Goal: Task Accomplishment & Management: Complete application form

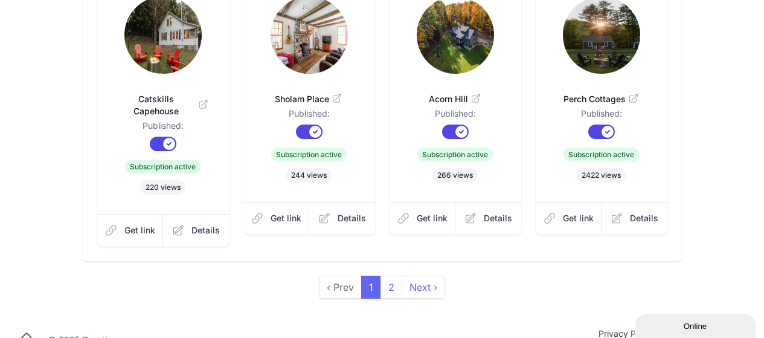
scroll to position [455, 0]
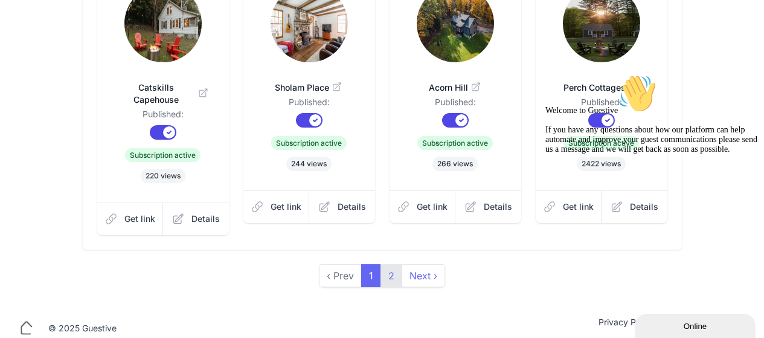
click at [385, 266] on link "2" at bounding box center [392, 275] width 22 height 23
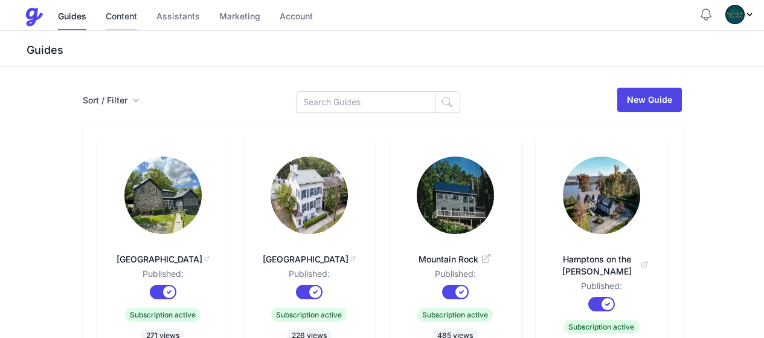
click at [117, 18] on link "Content" at bounding box center [121, 17] width 31 height 26
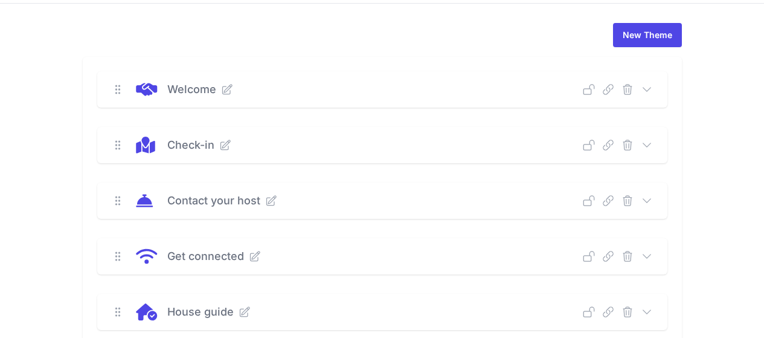
scroll to position [60, 0]
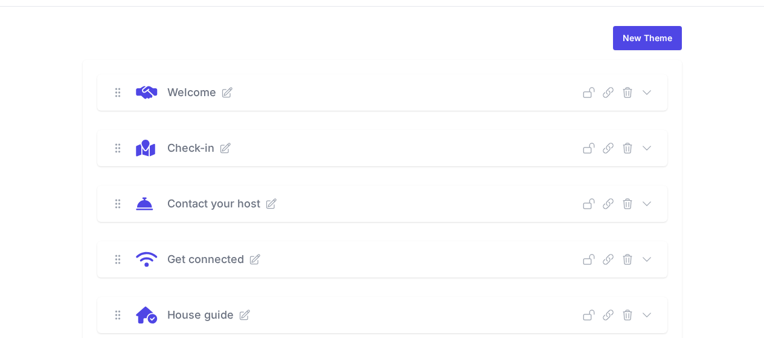
click at [653, 146] on div "Deep Link Select a guide and copy the deep link to send to guests. Select a Gui…" at bounding box center [618, 148] width 70 height 12
click at [653, 147] on icon at bounding box center [647, 148] width 12 height 12
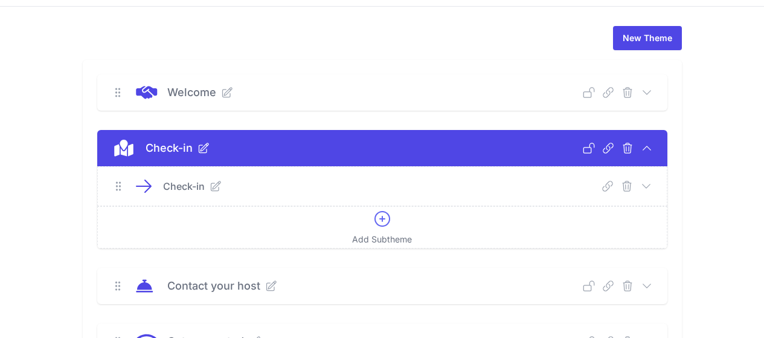
click at [652, 185] on icon at bounding box center [646, 186] width 12 height 12
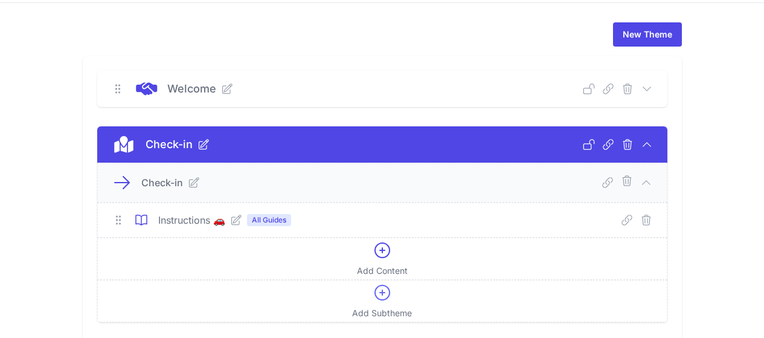
scroll to position [181, 0]
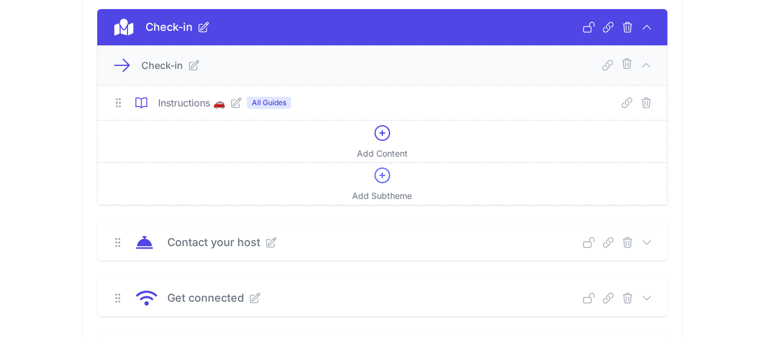
click at [231, 103] on icon at bounding box center [236, 103] width 10 height 10
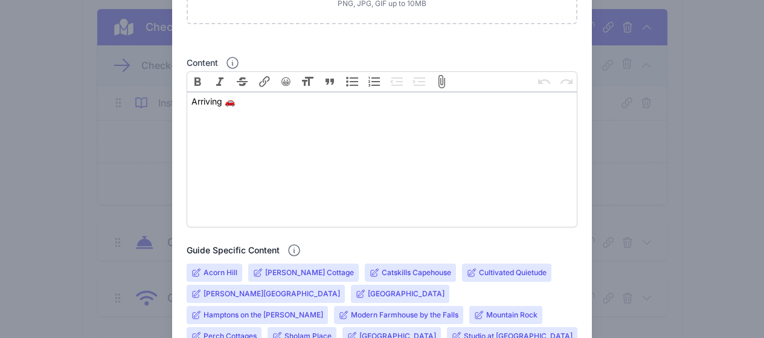
scroll to position [302, 0]
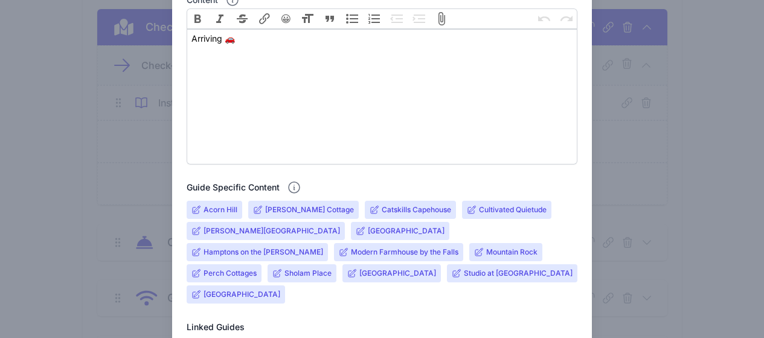
click at [368, 228] on input "Deerfield Stone House" at bounding box center [406, 231] width 77 height 10
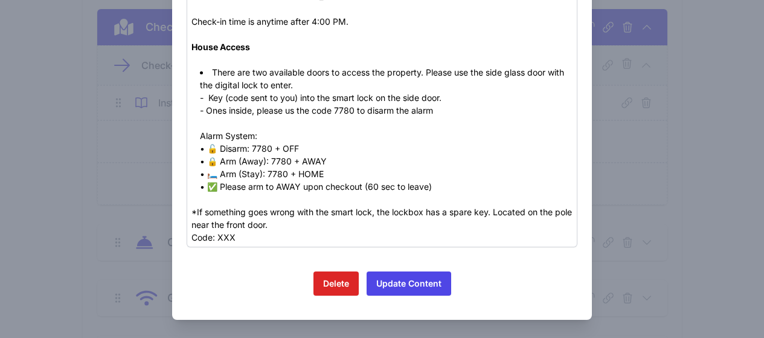
scroll to position [166, 0]
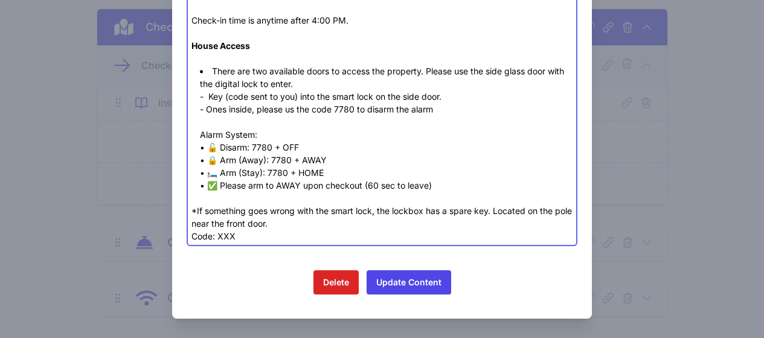
drag, startPoint x: 270, startPoint y: 222, endPoint x: 190, endPoint y: 224, distance: 80.4
click at [192, 224] on div "*If something goes wrong with the smart lock, the lockbox has a spare key. Loca…" at bounding box center [382, 217] width 381 height 51
drag, startPoint x: 430, startPoint y: 224, endPoint x: 370, endPoint y: 224, distance: 59.2
click at [370, 224] on div "*If something goes wrong with the smart lock, the lockbox has a spare key. Loca…" at bounding box center [382, 217] width 381 height 51
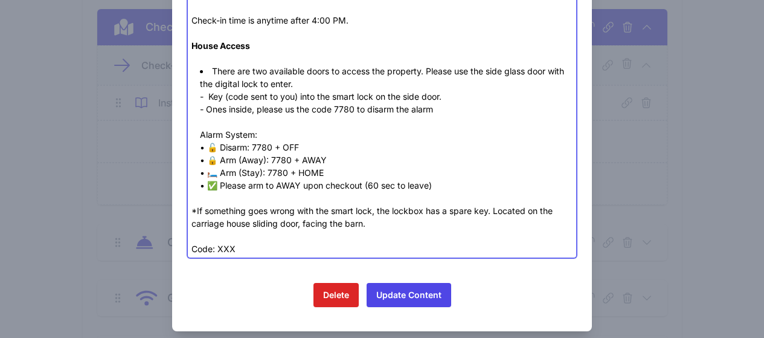
paste trix-editor "- Enter (code sent to you) to retrieve a key, which opens the front door."
click at [435, 233] on div "*If something goes wrong with the smart lock, the lockbox has a spare key. Loca…" at bounding box center [382, 223] width 381 height 63
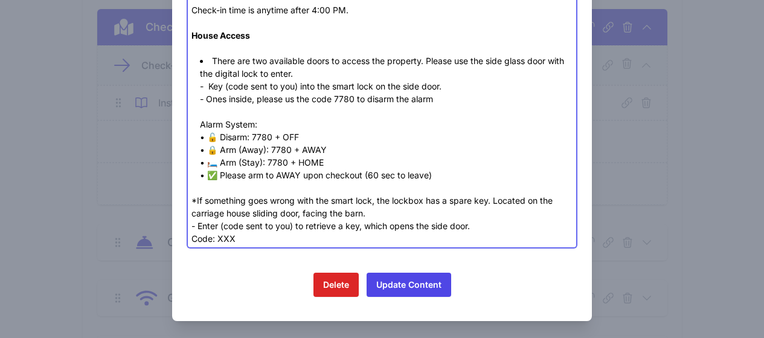
scroll to position [178, 0]
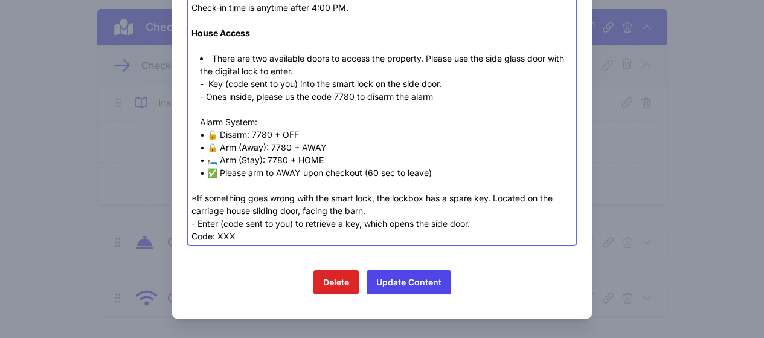
drag, startPoint x: 224, startPoint y: 236, endPoint x: 180, endPoint y: 235, distance: 43.5
click at [180, 235] on div "Close Deerfield Stone House - Instructions 🚗 Guide specific content Bold Italic…" at bounding box center [382, 79] width 420 height 477
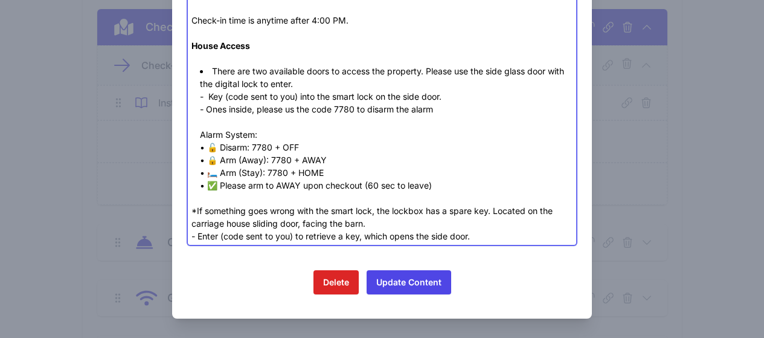
type trix-editor "<div>The house is located at 800 Queens Highway, Accord, NY 12404</div><div><br…"
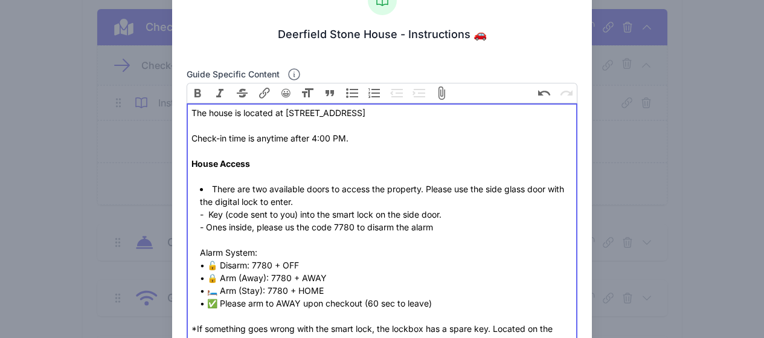
scroll to position [45, 0]
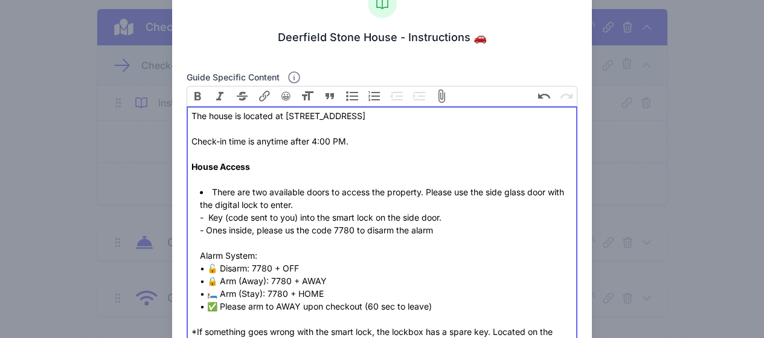
click at [403, 237] on li "There are two available doors to access the property. Please use the side glass…" at bounding box center [386, 248] width 373 height 127
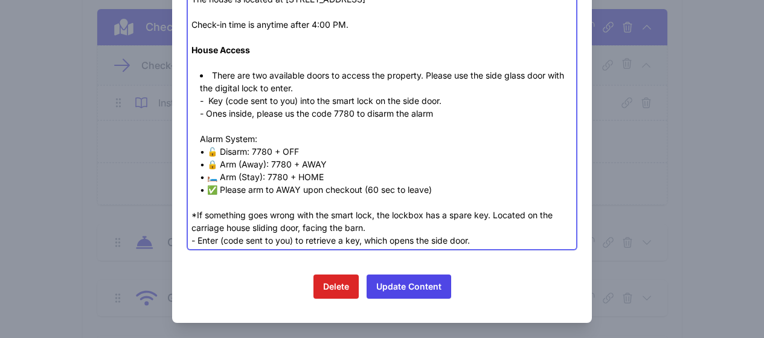
scroll to position [166, 0]
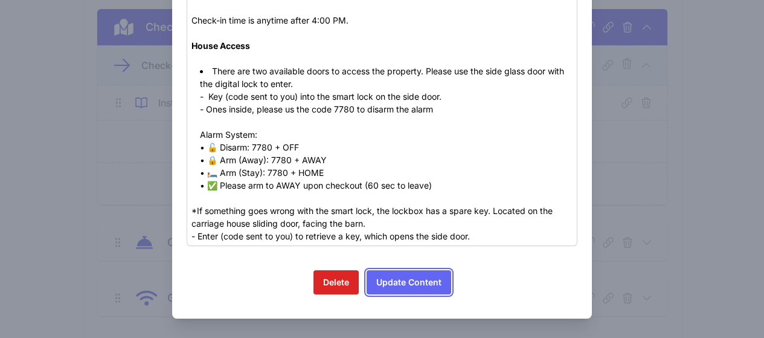
click at [427, 284] on button "Update Content" at bounding box center [409, 282] width 85 height 24
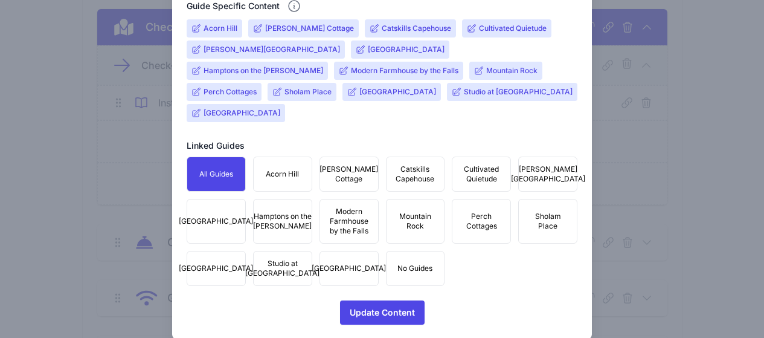
scroll to position [492, 0]
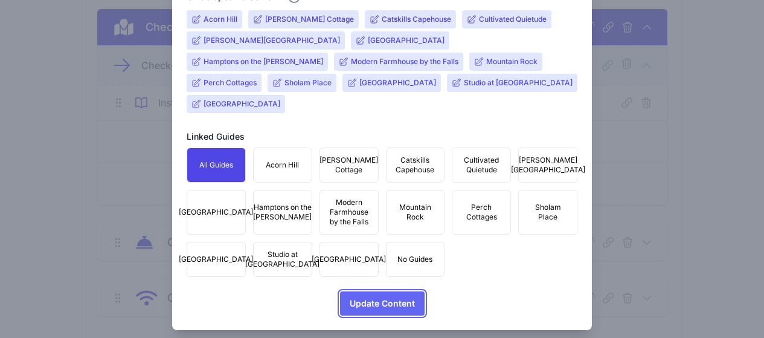
drag, startPoint x: 394, startPoint y: 297, endPoint x: 398, endPoint y: 289, distance: 7.9
click at [396, 292] on span "Update Content" at bounding box center [382, 303] width 65 height 24
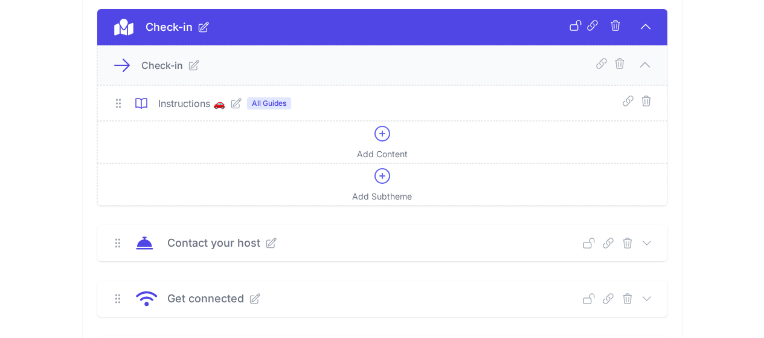
scroll to position [362, 0]
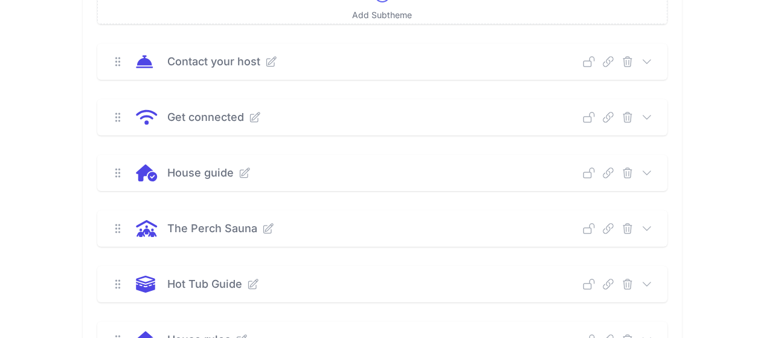
click at [653, 115] on icon at bounding box center [647, 117] width 12 height 12
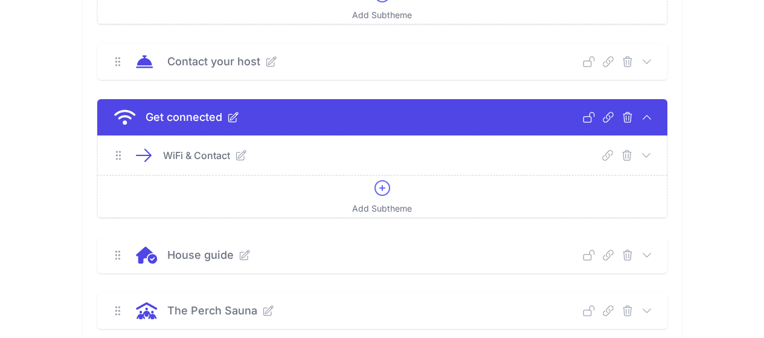
click at [652, 153] on icon at bounding box center [646, 155] width 12 height 12
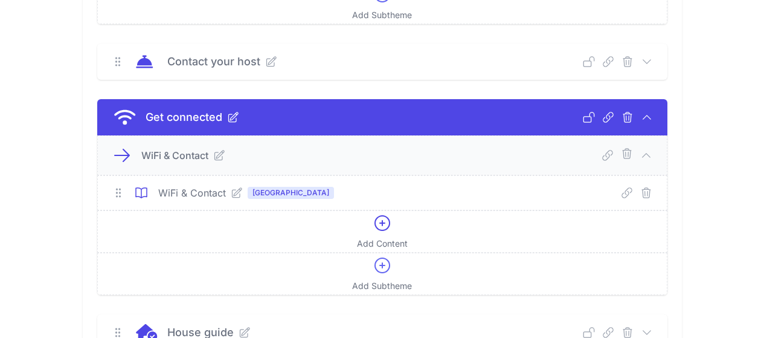
click at [231, 193] on icon at bounding box center [237, 193] width 12 height 12
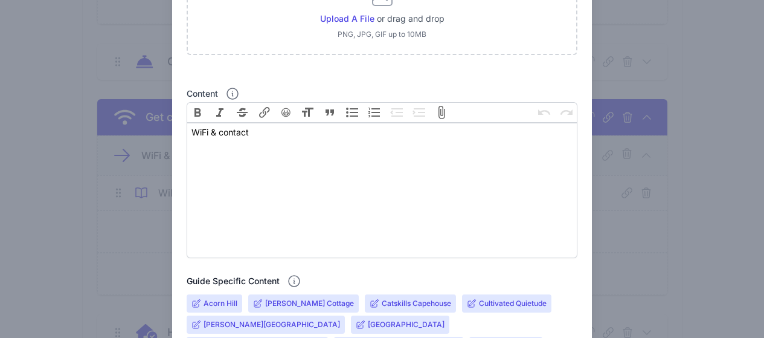
scroll to position [302, 0]
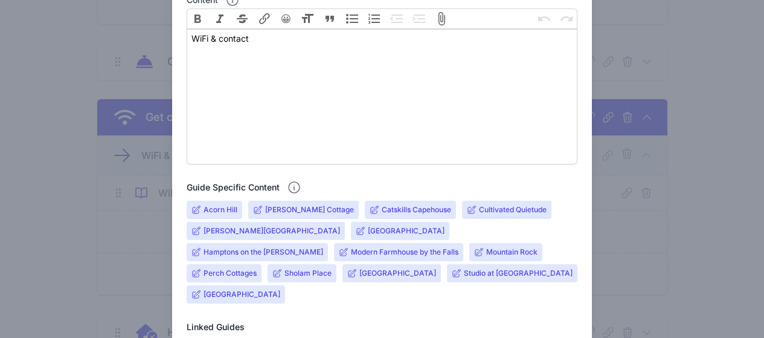
click at [368, 227] on input "[GEOGRAPHIC_DATA]" at bounding box center [406, 231] width 77 height 10
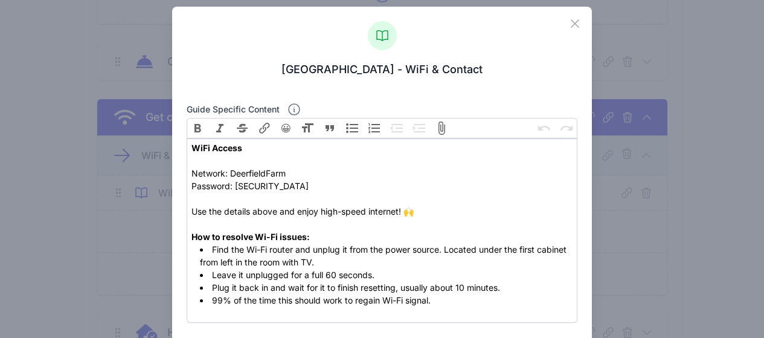
scroll to position [0, 0]
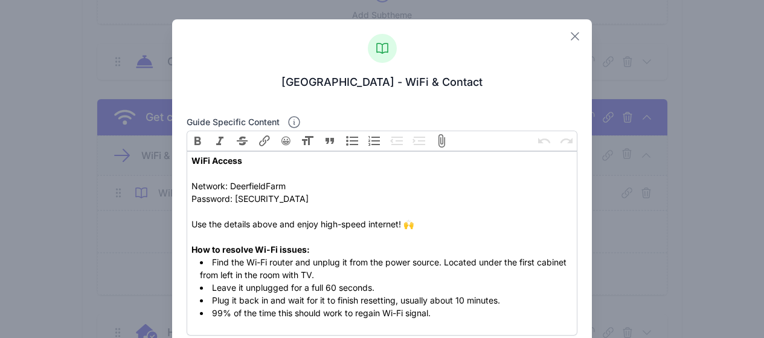
click at [568, 36] on icon at bounding box center [575, 36] width 14 height 14
click at [574, 34] on icon at bounding box center [575, 36] width 14 height 14
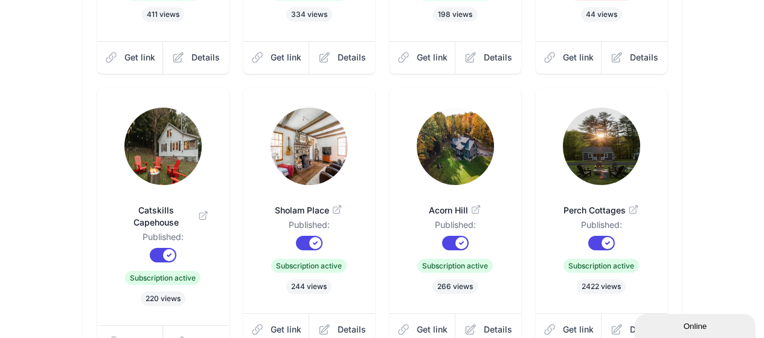
scroll to position [423, 0]
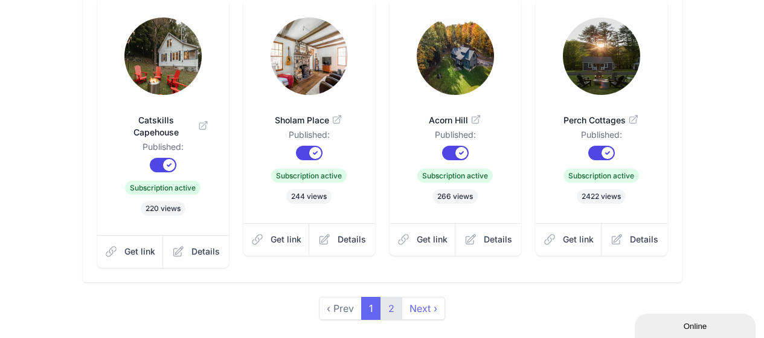
click at [394, 297] on link "2" at bounding box center [392, 308] width 22 height 23
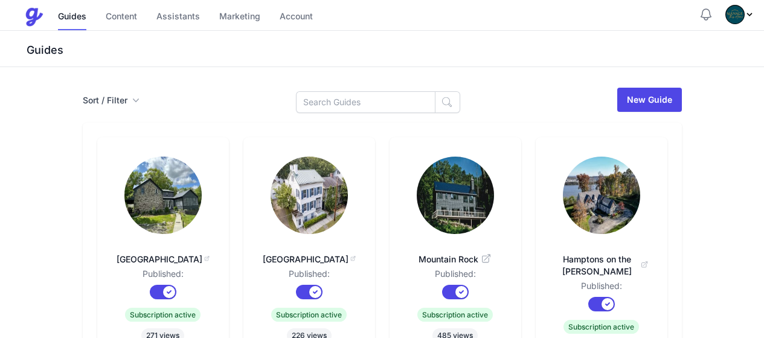
click at [124, 195] on img at bounding box center [162, 194] width 77 height 77
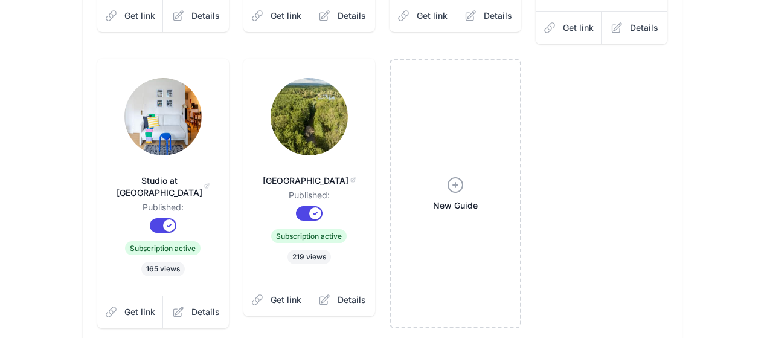
scroll to position [443, 0]
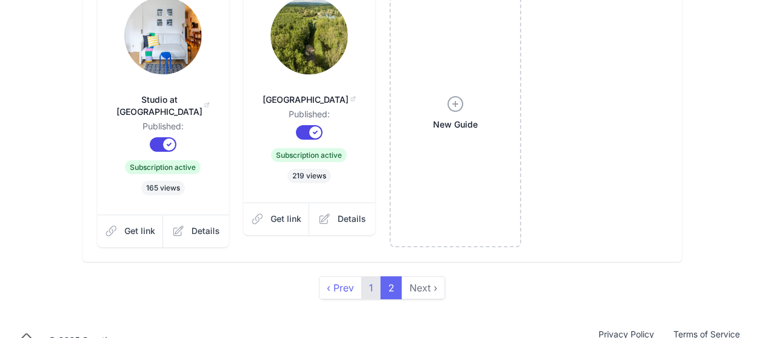
click at [368, 276] on link "1" at bounding box center [371, 287] width 20 height 23
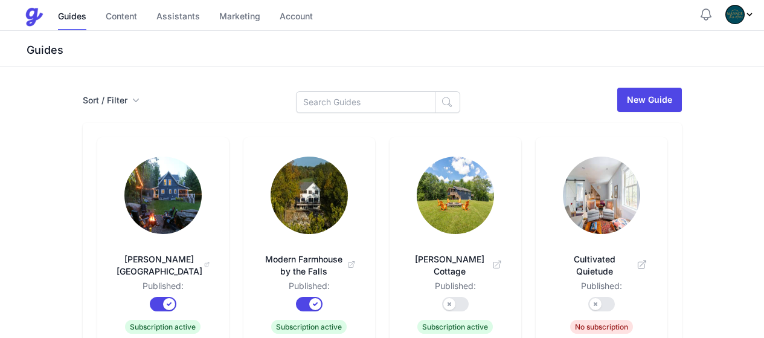
click at [124, 175] on img at bounding box center [162, 194] width 77 height 77
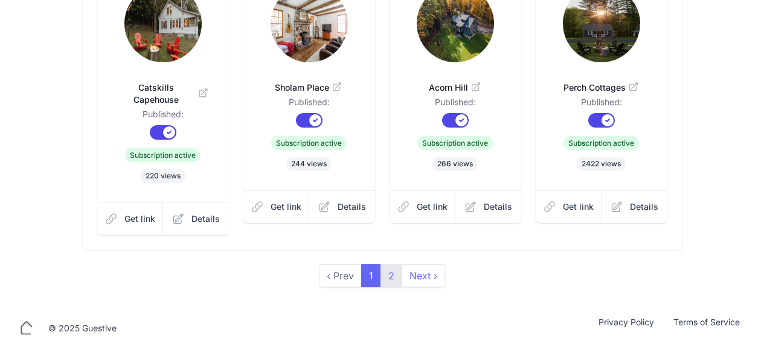
click at [388, 264] on link "2" at bounding box center [392, 275] width 22 height 23
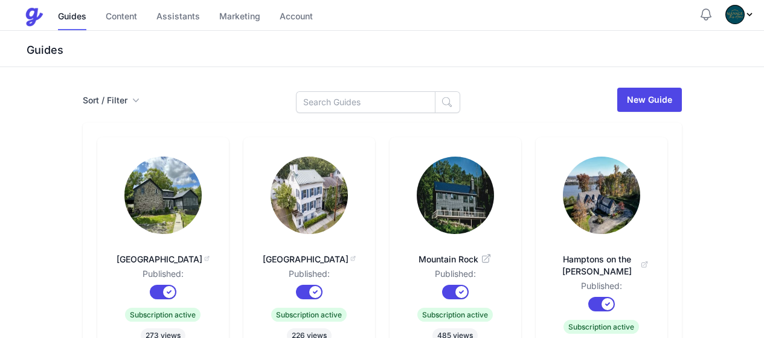
click at [124, 175] on img at bounding box center [162, 194] width 77 height 77
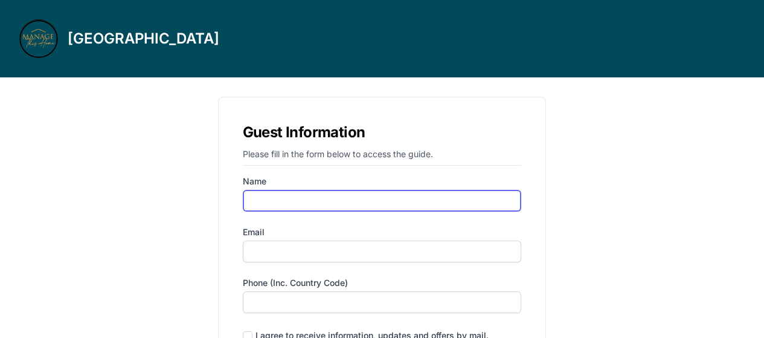
click at [340, 190] on input "Name" at bounding box center [382, 201] width 279 height 22
type input "alona"
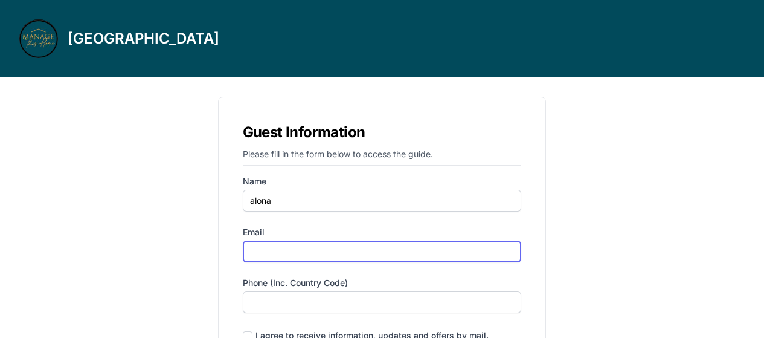
click at [272, 259] on input "Email" at bounding box center [382, 251] width 279 height 22
type input "alona.peco@gmail.com"
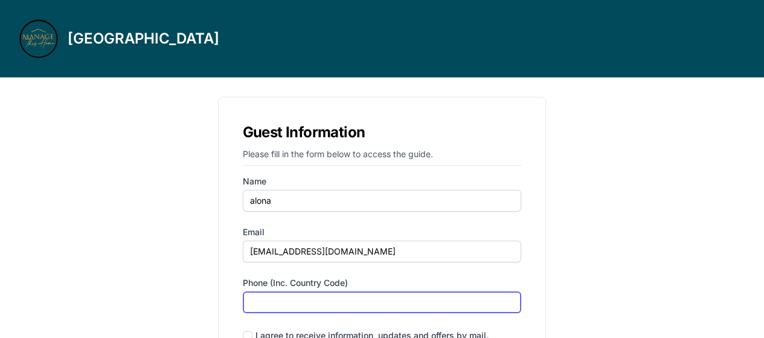
click at [301, 301] on input "Phone (inc. country code)" at bounding box center [382, 302] width 279 height 22
type input "‪(646) 389-6677‬"
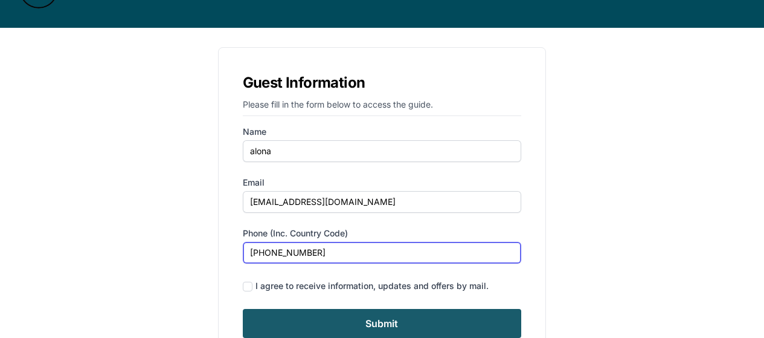
scroll to position [108, 0]
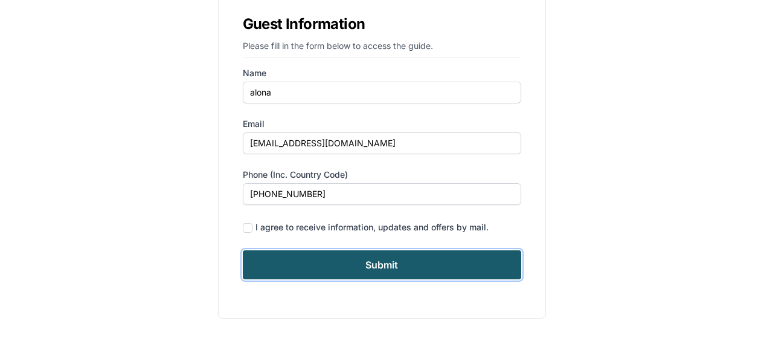
click at [403, 275] on input "Submit" at bounding box center [382, 264] width 279 height 29
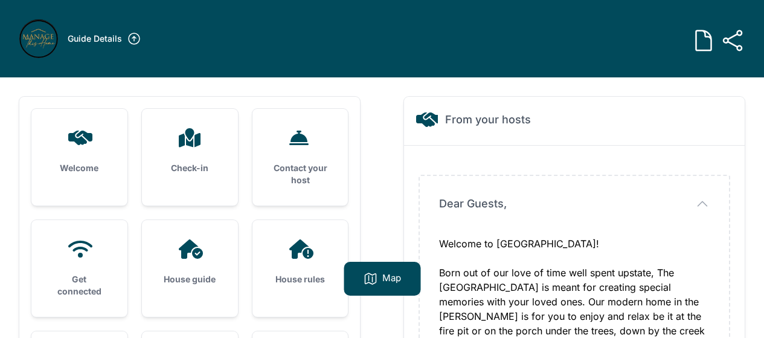
click at [196, 262] on div "House guide" at bounding box center [190, 262] width 96 height 85
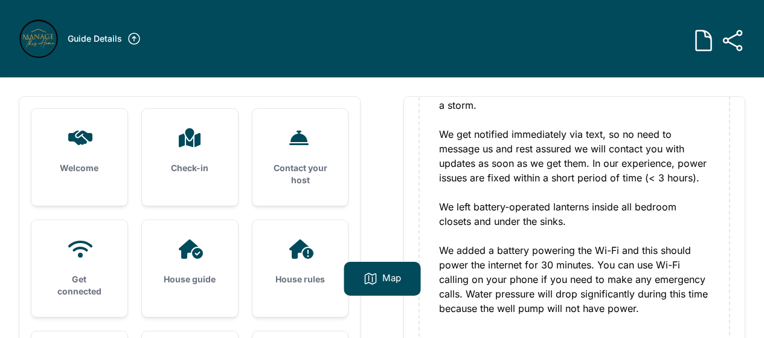
scroll to position [1027, 0]
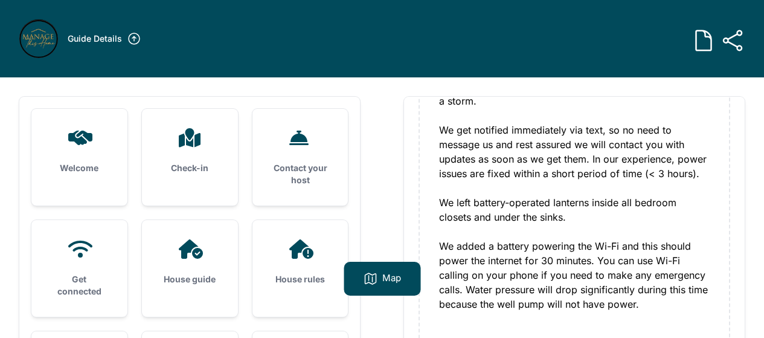
click at [314, 267] on div "House rules" at bounding box center [301, 262] width 96 height 85
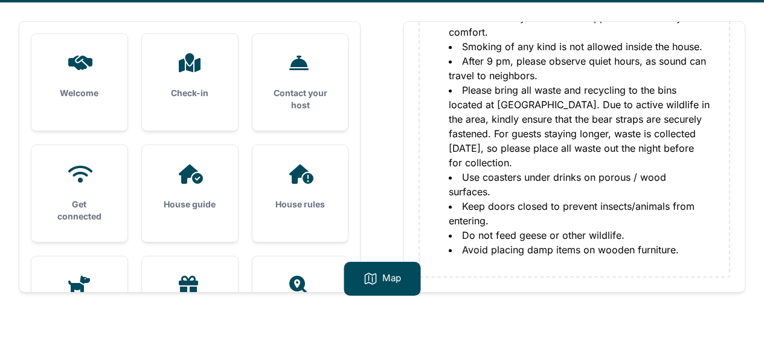
scroll to position [77, 0]
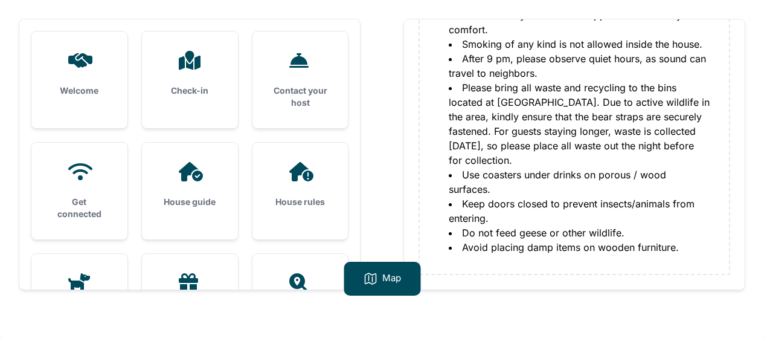
click at [185, 95] on h3 "Check-in" at bounding box center [189, 91] width 57 height 12
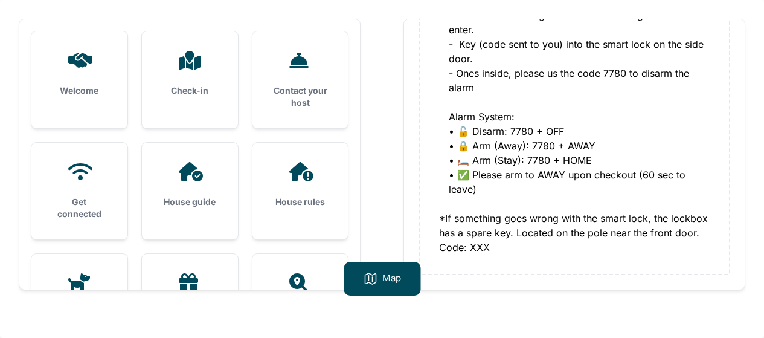
scroll to position [267, 0]
click at [77, 186] on div "Get connected" at bounding box center [79, 191] width 96 height 97
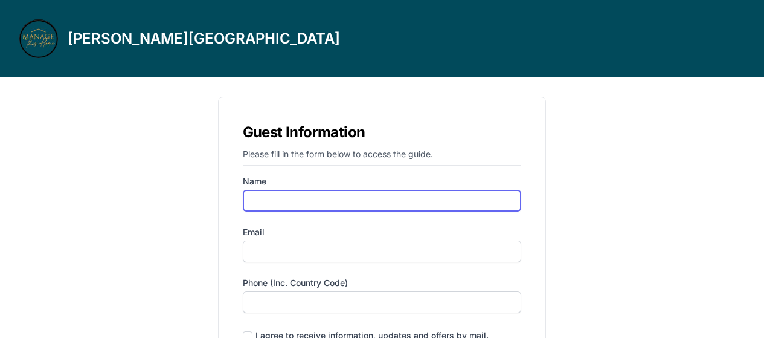
click at [344, 204] on input "Name" at bounding box center [382, 201] width 279 height 22
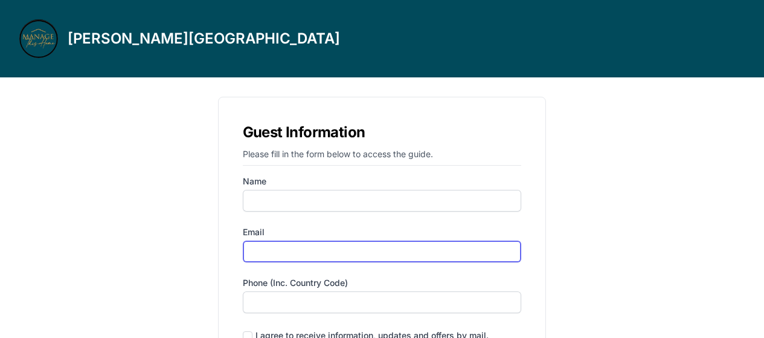
click at [302, 255] on input "Email" at bounding box center [382, 251] width 279 height 22
type input "alona.peco@gmail.com"
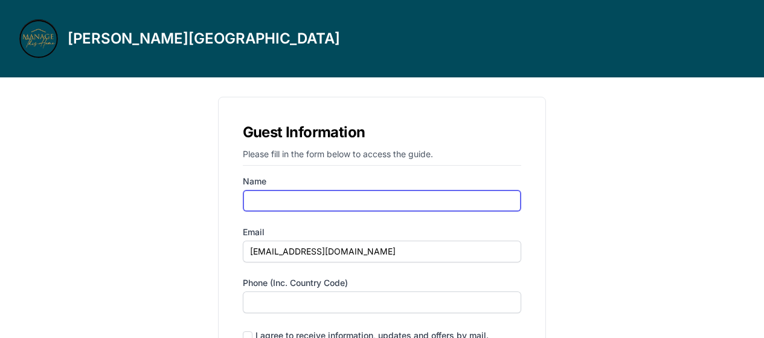
click at [318, 193] on input "Name" at bounding box center [382, 201] width 279 height 22
type input "alona"
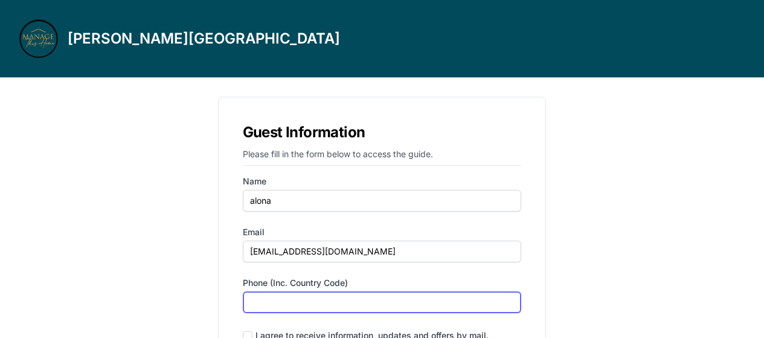
click at [318, 303] on input "Phone (inc. country code)" at bounding box center [382, 302] width 279 height 22
type input "‪(646) 389-6677‬"
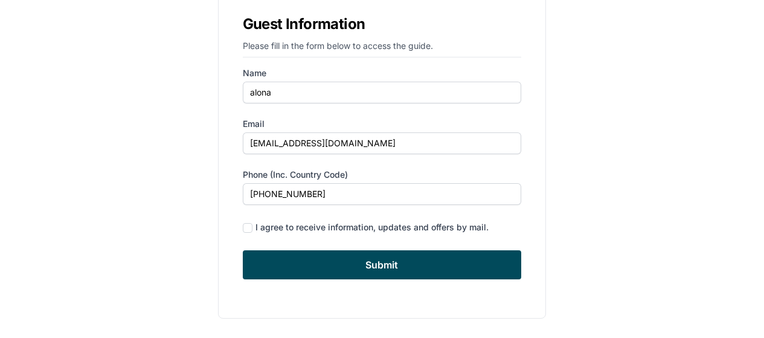
drag, startPoint x: 418, startPoint y: 282, endPoint x: 423, endPoint y: 268, distance: 15.5
click at [419, 282] on div "Guest Information Please fill in the form below to access the guide. Name alona…" at bounding box center [382, 154] width 329 height 330
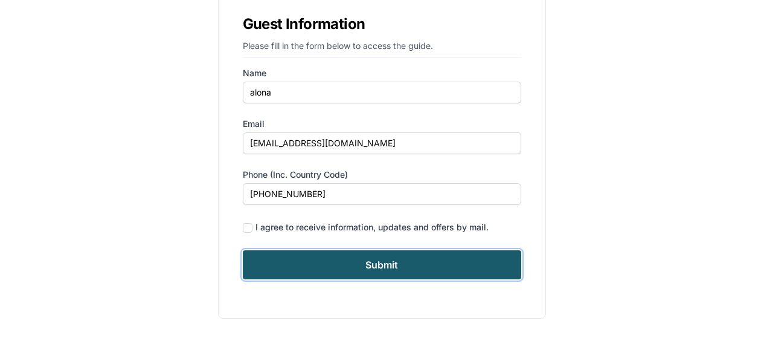
click at [423, 265] on input "Submit" at bounding box center [382, 264] width 279 height 29
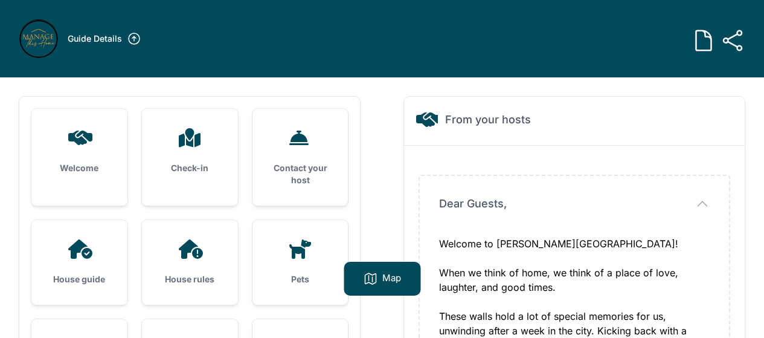
click at [167, 147] on div at bounding box center [189, 137] width 57 height 19
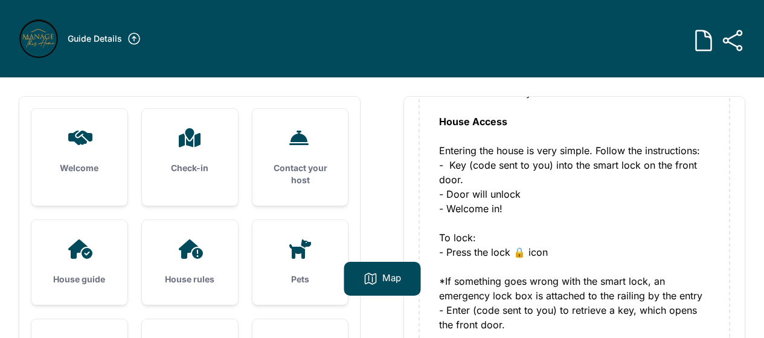
scroll to position [60, 0]
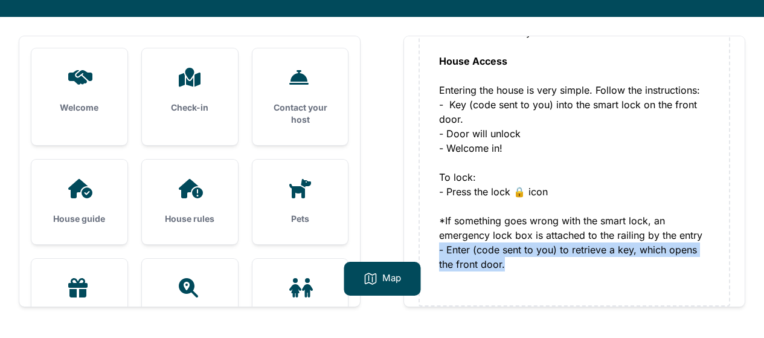
drag, startPoint x: 439, startPoint y: 236, endPoint x: 526, endPoint y: 247, distance: 87.7
click at [526, 247] on div "- Welcome in! To lock: - Press the lock 🔒 icon *If something goes wrong with th…" at bounding box center [574, 206] width 271 height 130
copy div "- Enter (code sent to you) to retrieve a key, which opens the front door."
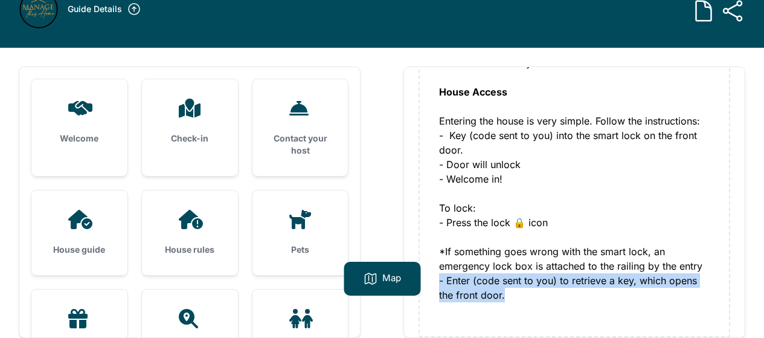
scroll to position [0, 0]
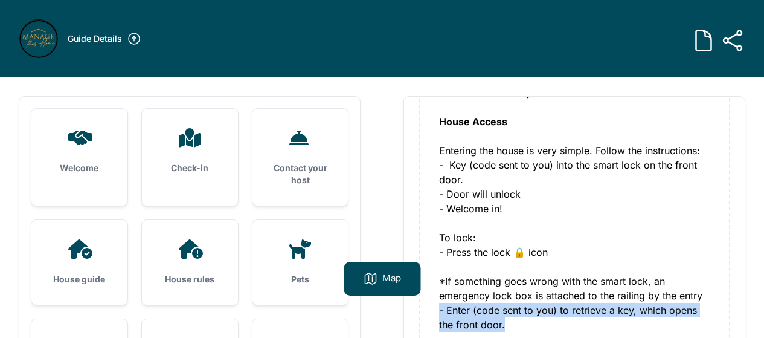
click at [198, 246] on icon at bounding box center [191, 248] width 24 height 19
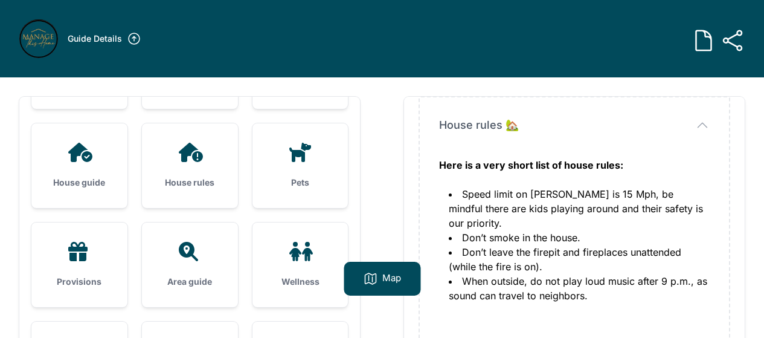
scroll to position [78, 0]
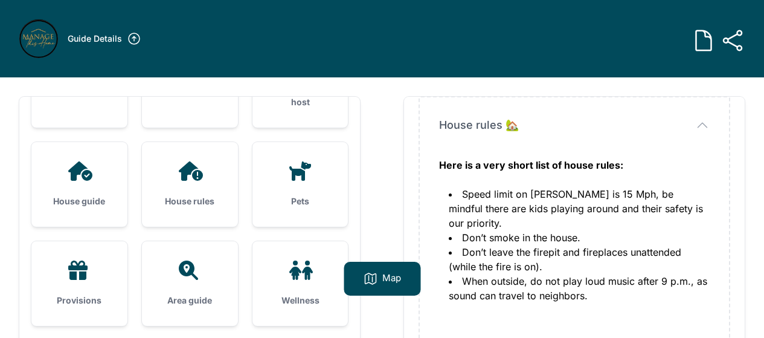
click at [87, 188] on div "House guide" at bounding box center [79, 184] width 96 height 85
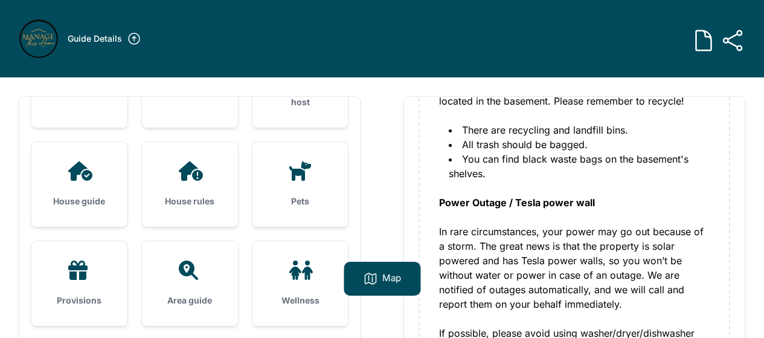
scroll to position [725, 0]
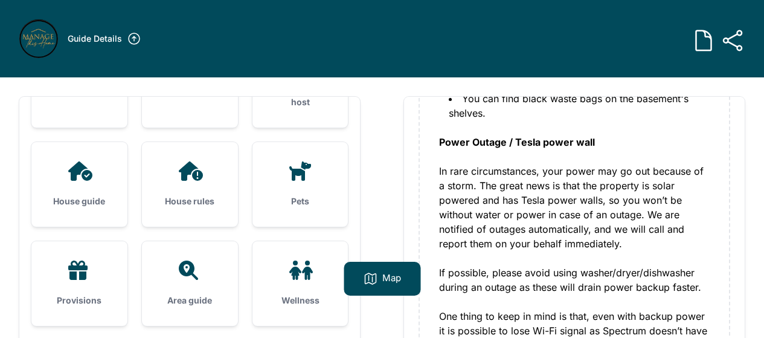
click at [304, 183] on div "Pets" at bounding box center [301, 184] width 96 height 85
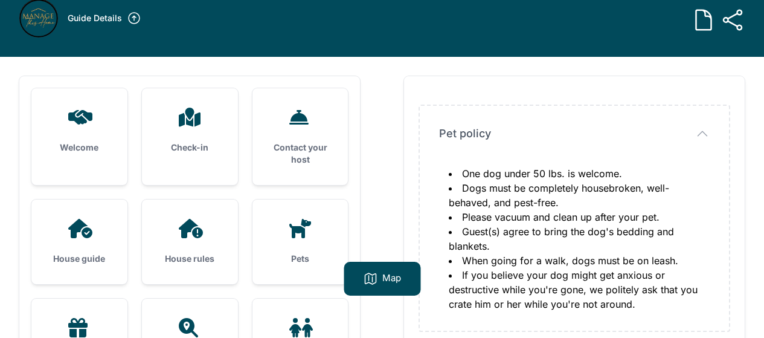
scroll to position [0, 0]
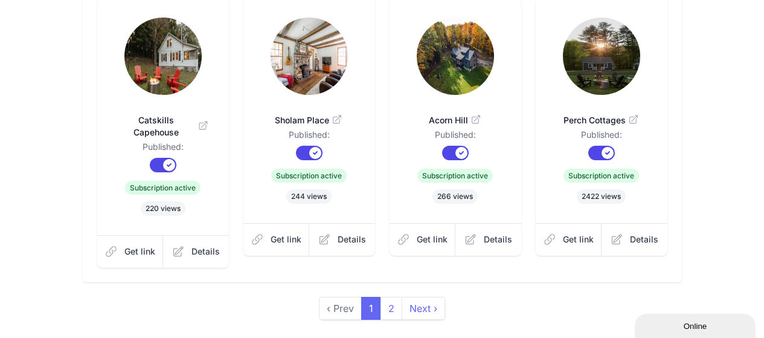
scroll to position [455, 0]
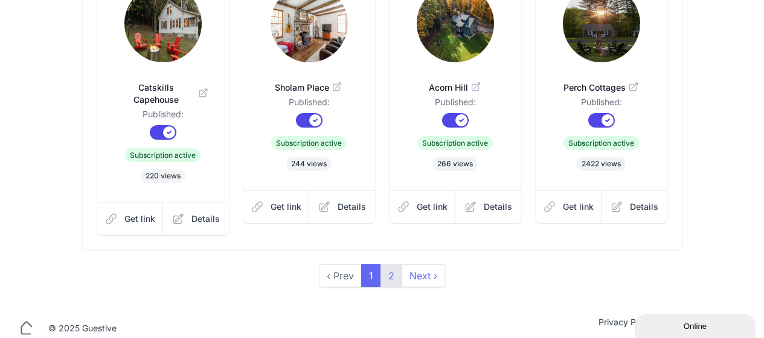
click at [385, 266] on link "2" at bounding box center [392, 275] width 22 height 23
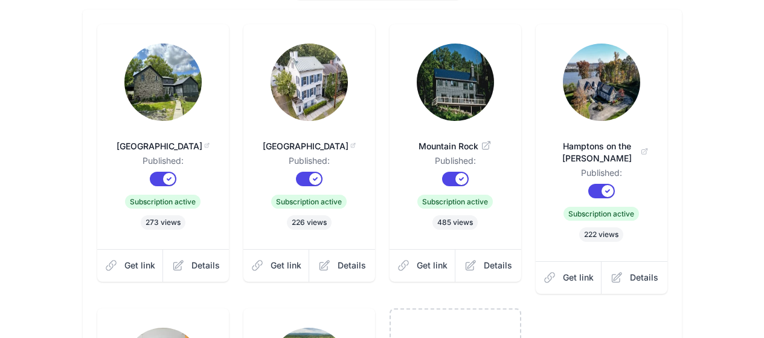
scroll to position [121, 0]
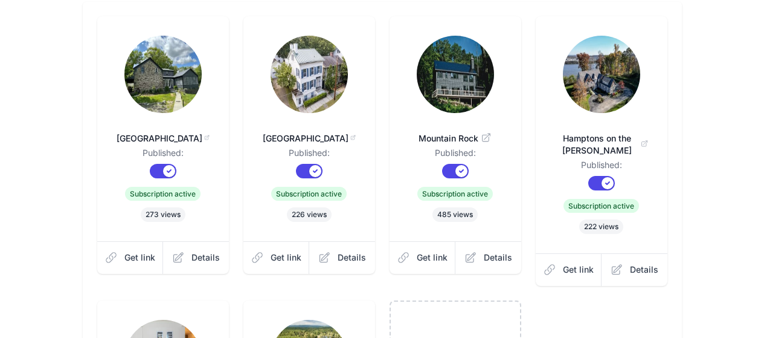
click at [301, 78] on img at bounding box center [309, 74] width 77 height 77
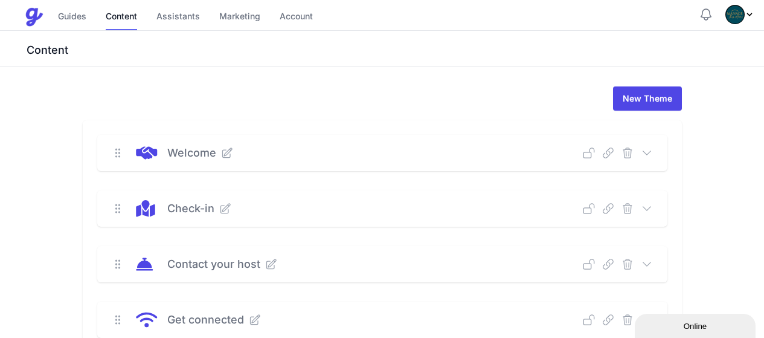
click at [653, 205] on icon at bounding box center [647, 208] width 12 height 12
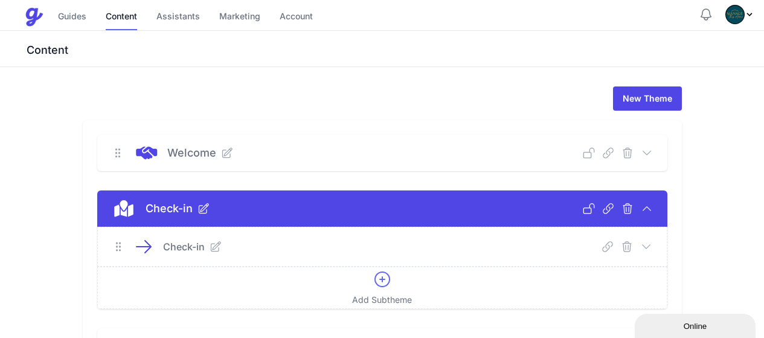
click at [652, 248] on icon at bounding box center [646, 246] width 12 height 12
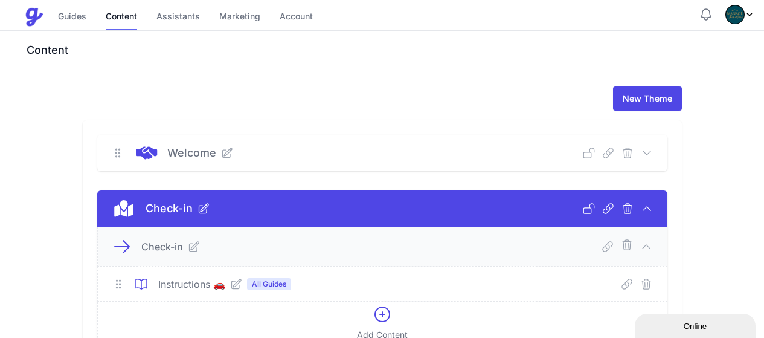
scroll to position [121, 0]
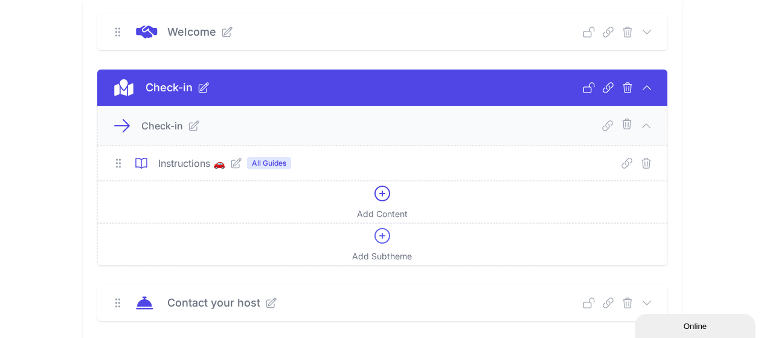
click at [230, 161] on icon at bounding box center [236, 163] width 12 height 12
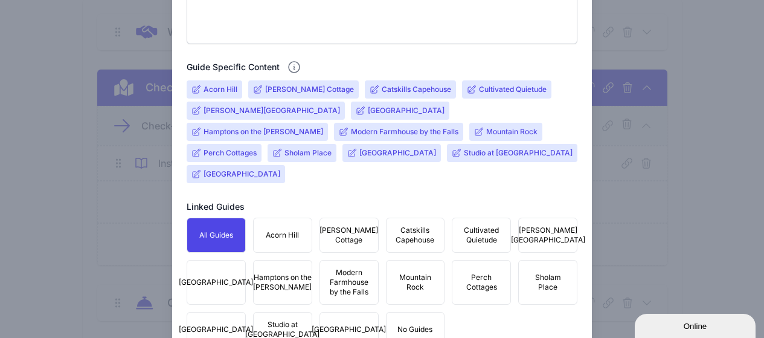
scroll to position [423, 0]
click at [368, 107] on input "[GEOGRAPHIC_DATA]" at bounding box center [406, 110] width 77 height 10
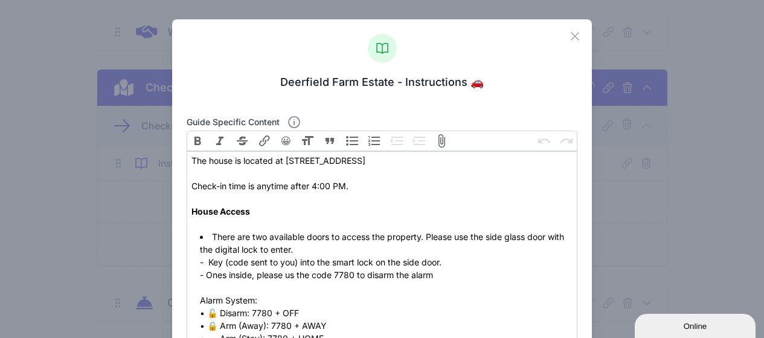
scroll to position [60, 0]
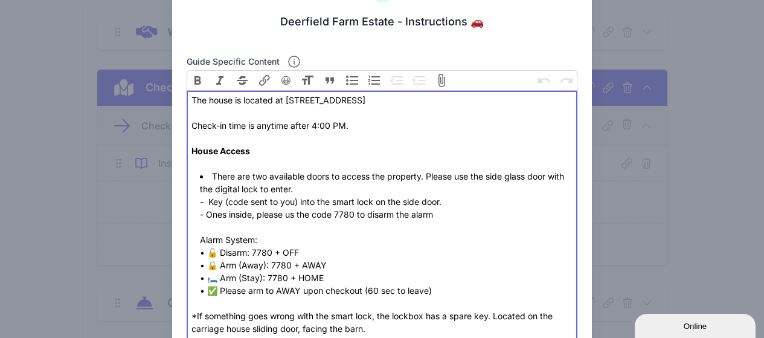
click at [553, 178] on li "There are two available doors to access the property. Please use the side glass…" at bounding box center [386, 233] width 373 height 127
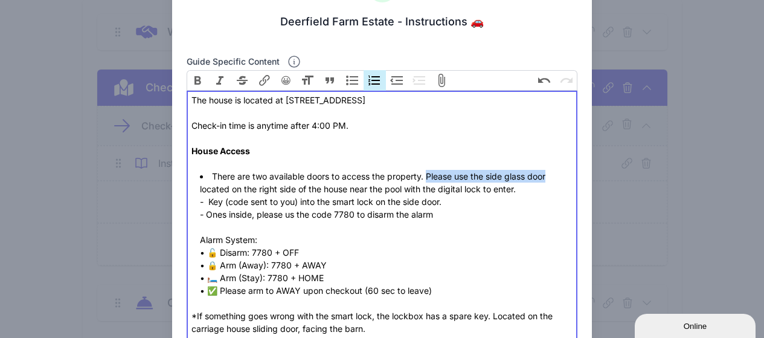
drag, startPoint x: 425, startPoint y: 176, endPoint x: 549, endPoint y: 182, distance: 123.4
click at [549, 182] on li "There are two available doors to access the property. Please use the side glass…" at bounding box center [386, 233] width 373 height 127
type trix-editor "<div>The house is located at 800 Queens Highway, Accord, NY 12404</div><div><br…"
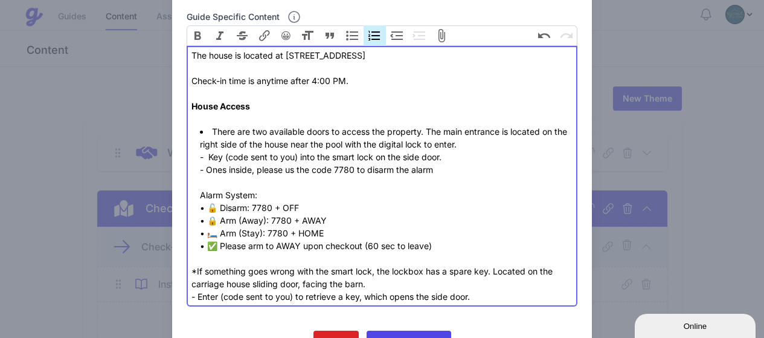
scroll to position [166, 0]
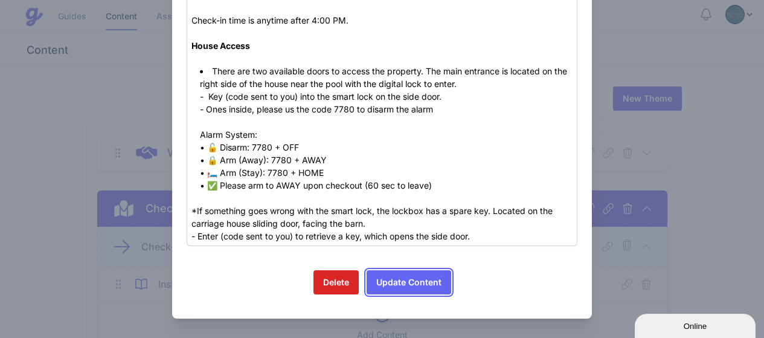
click at [392, 281] on button "Update Content" at bounding box center [409, 282] width 85 height 24
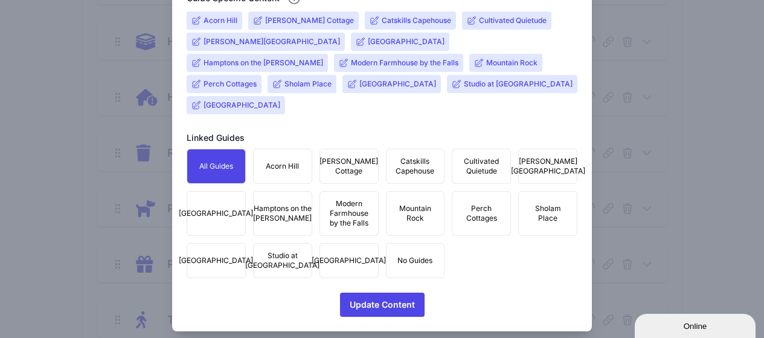
scroll to position [492, 0]
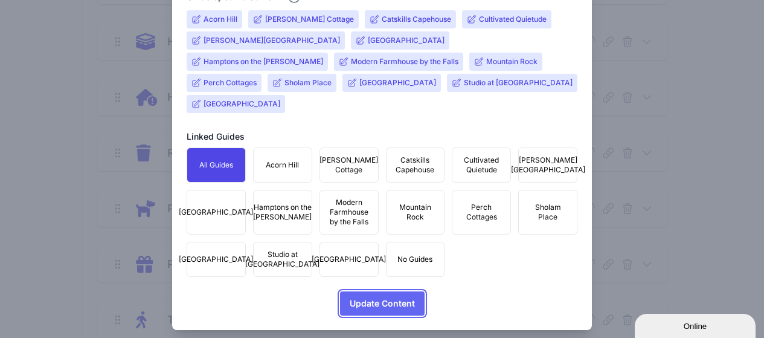
click at [381, 291] on span "Update Content" at bounding box center [382, 303] width 65 height 24
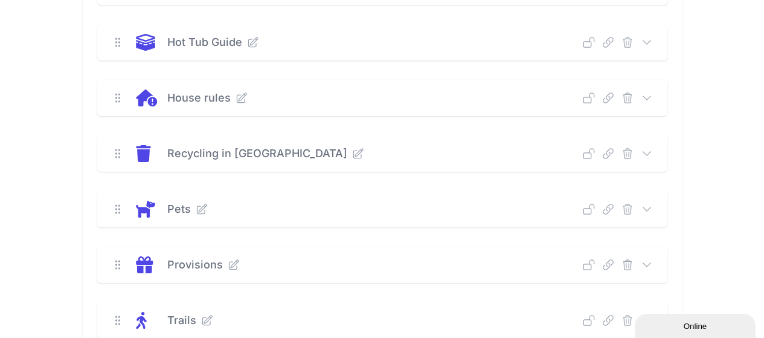
scroll to position [605, 0]
click at [653, 208] on icon at bounding box center [647, 208] width 12 height 12
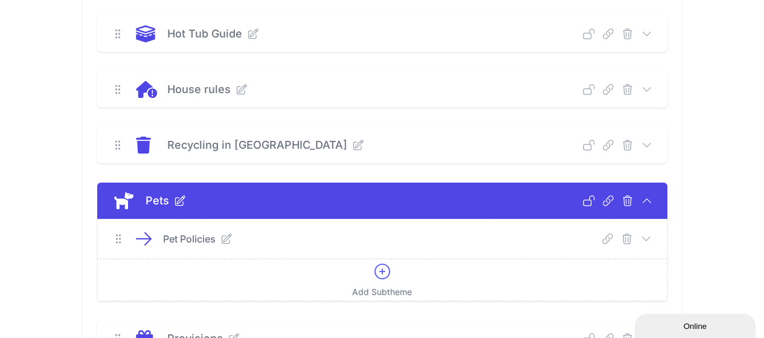
scroll to position [665, 0]
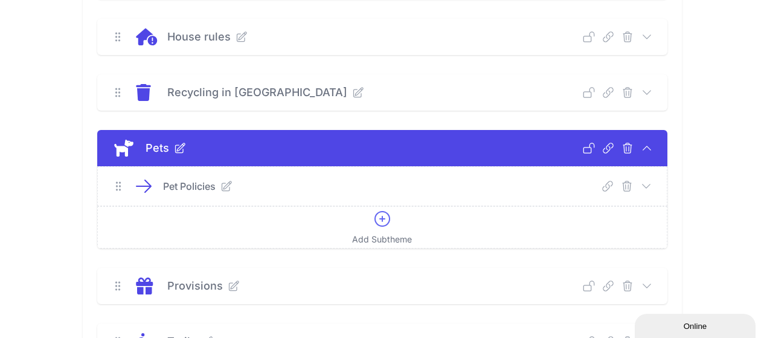
click at [222, 188] on icon at bounding box center [227, 186] width 10 height 10
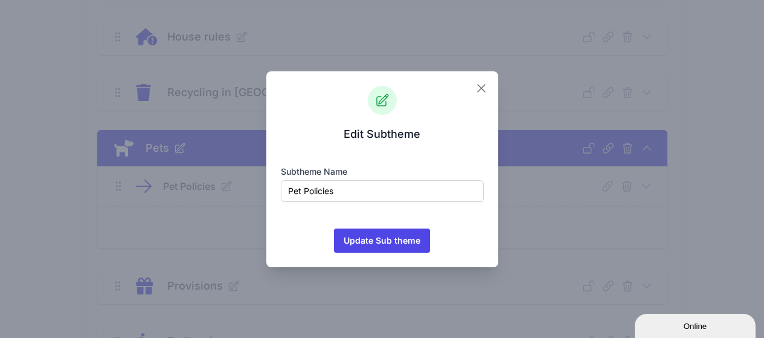
click at [483, 85] on icon "button" at bounding box center [481, 88] width 14 height 14
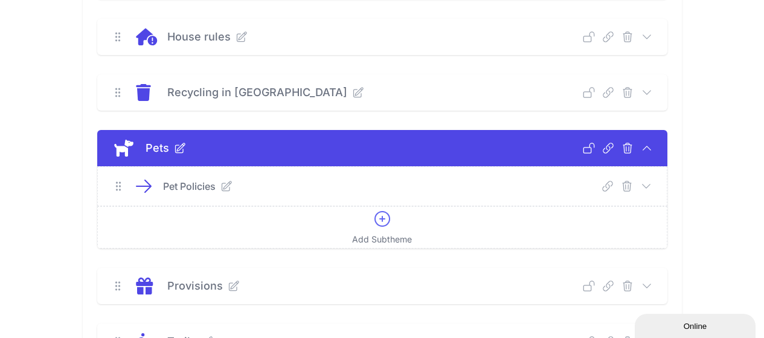
click at [652, 185] on icon at bounding box center [646, 186] width 12 height 12
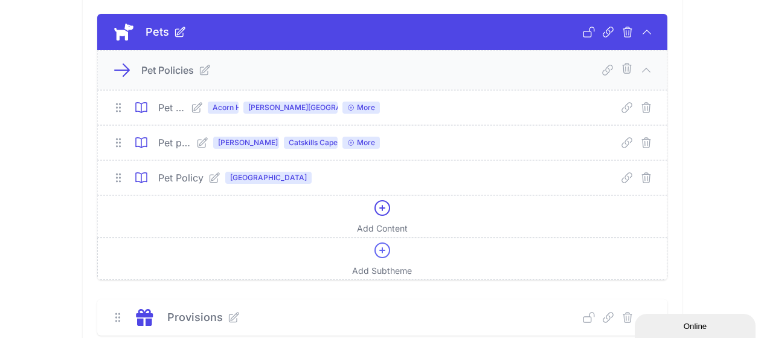
scroll to position [786, 0]
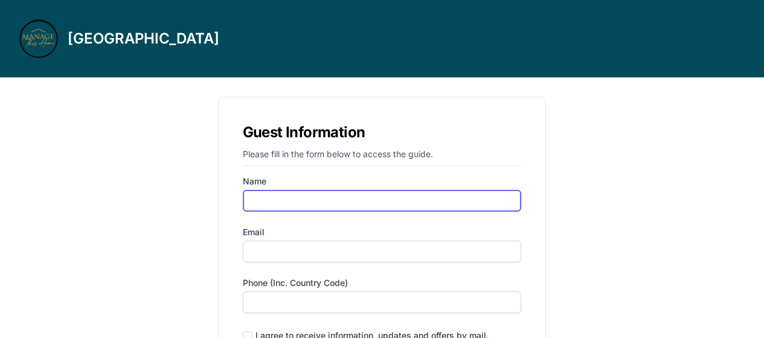
click at [317, 193] on input "Name" at bounding box center [382, 201] width 279 height 22
type input "alona"
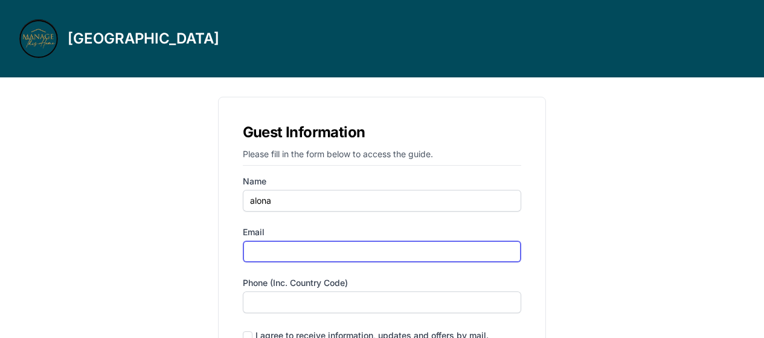
click at [285, 255] on input "Email" at bounding box center [382, 251] width 279 height 22
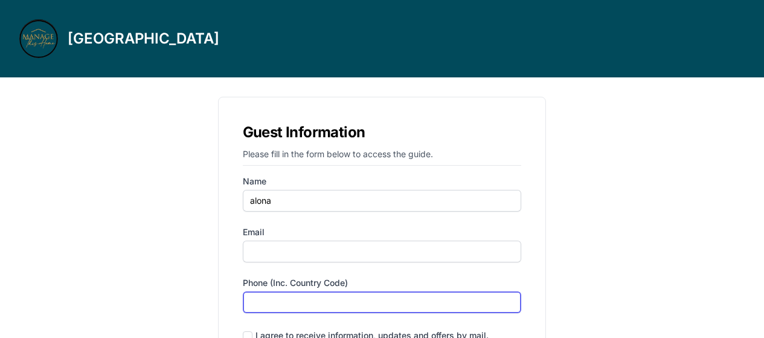
click at [317, 299] on input "Phone (inc. country code)" at bounding box center [382, 302] width 279 height 22
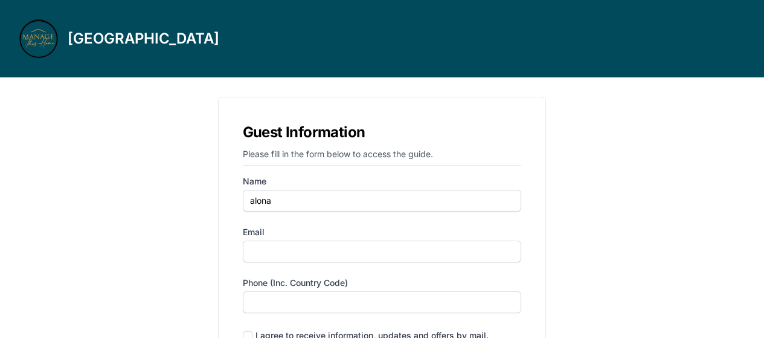
click at [265, 236] on label "Email" at bounding box center [382, 232] width 279 height 12
click at [265, 240] on input "Email" at bounding box center [382, 251] width 279 height 22
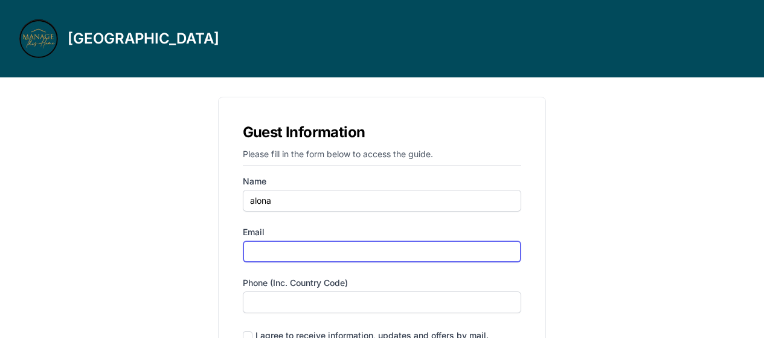
click at [268, 255] on input "Email" at bounding box center [382, 251] width 279 height 22
type input "[EMAIL_ADDRESS][DOMAIN_NAME]"
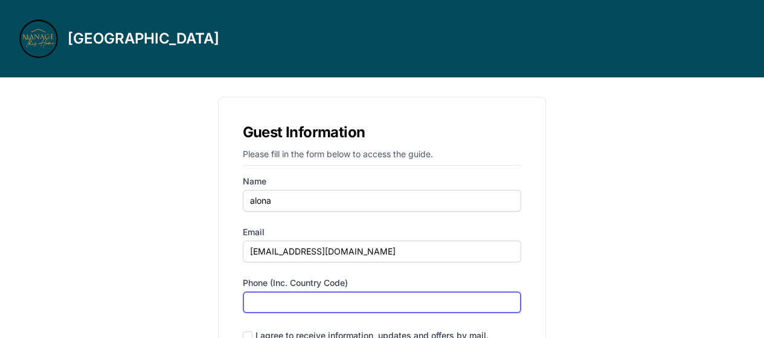
click at [303, 304] on input "Phone (inc. country code)" at bounding box center [382, 302] width 279 height 22
type input "‪[PHONE_NUMBER]‬"
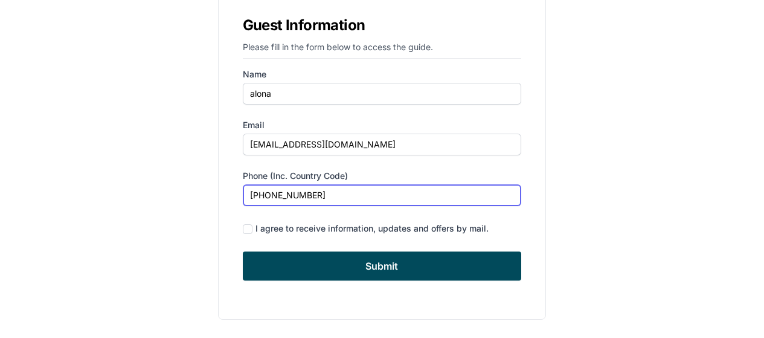
scroll to position [108, 0]
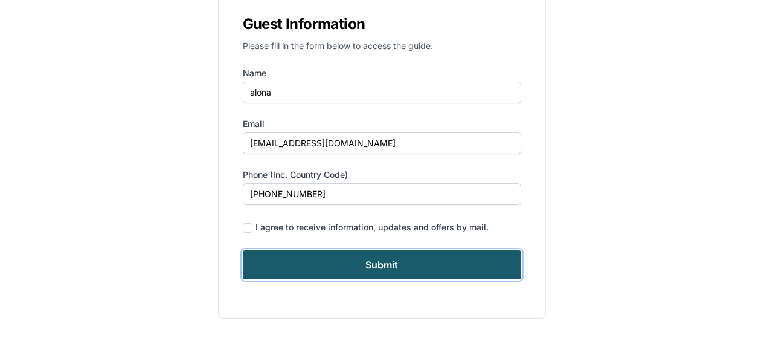
click at [443, 265] on input "Submit" at bounding box center [382, 264] width 279 height 29
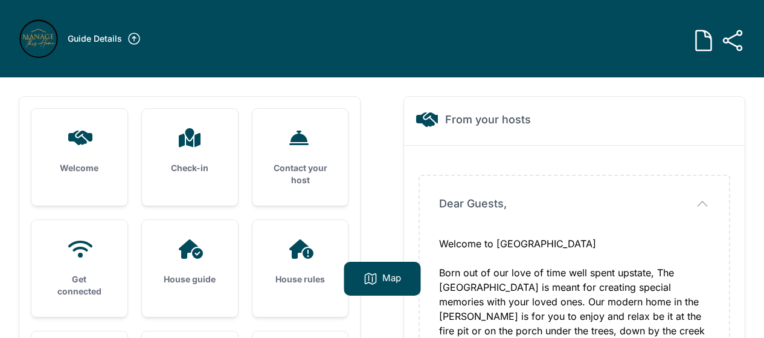
click at [313, 258] on icon at bounding box center [300, 248] width 29 height 19
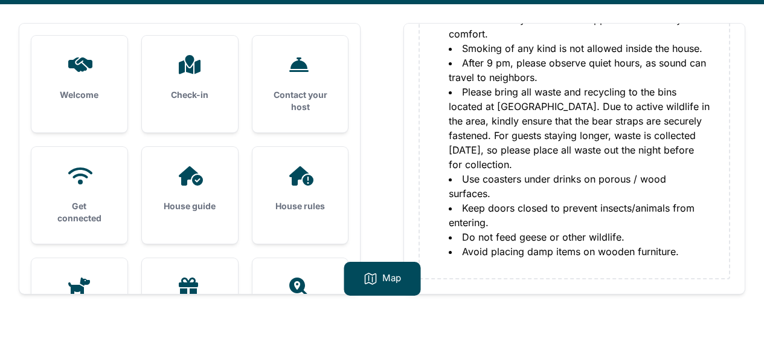
scroll to position [77, 0]
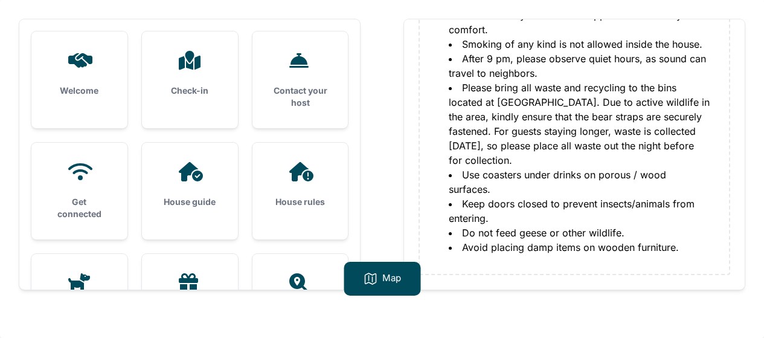
click at [176, 188] on div "House guide" at bounding box center [190, 185] width 96 height 85
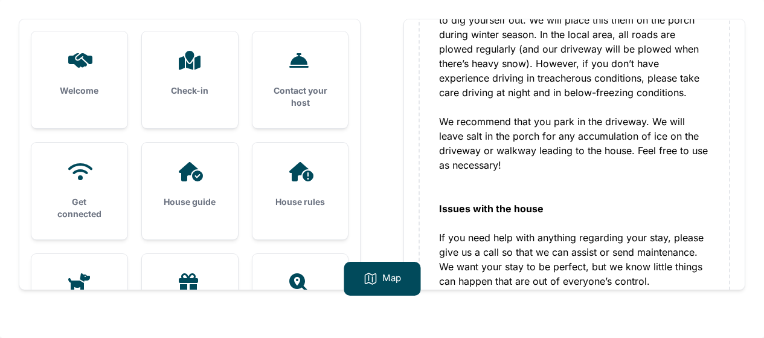
scroll to position [1688, 0]
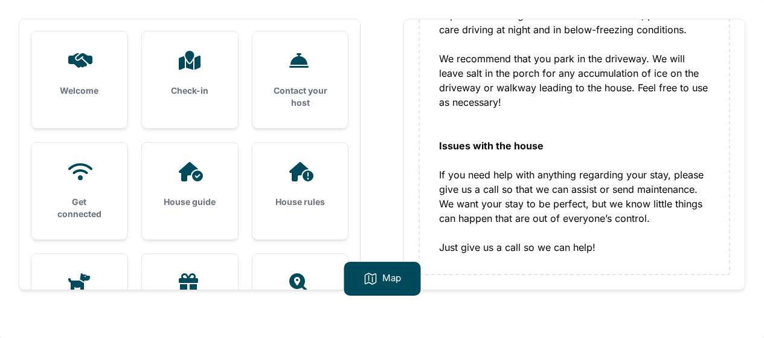
click at [196, 84] on div "Check-in" at bounding box center [190, 73] width 96 height 85
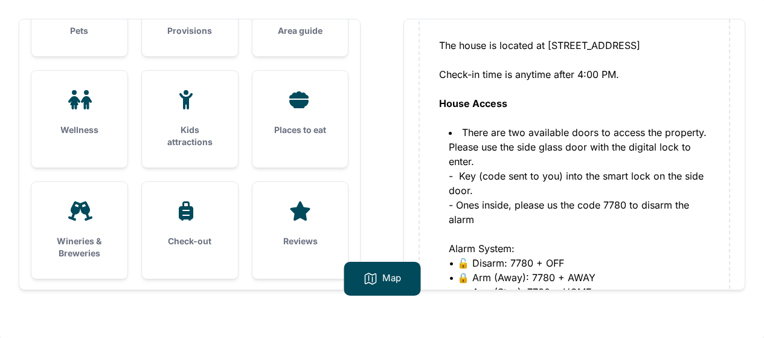
scroll to position [283, 0]
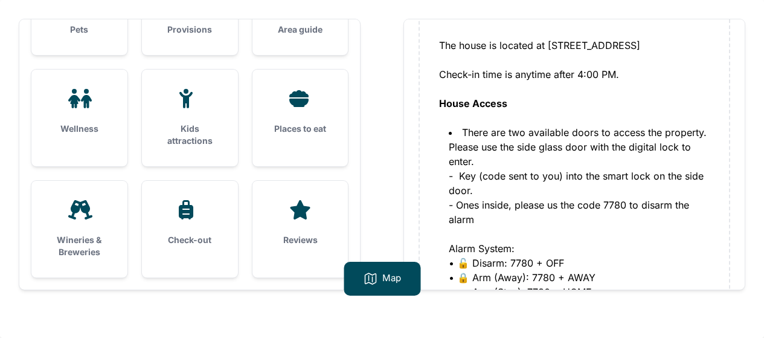
click at [204, 256] on div "Check-out" at bounding box center [190, 223] width 96 height 85
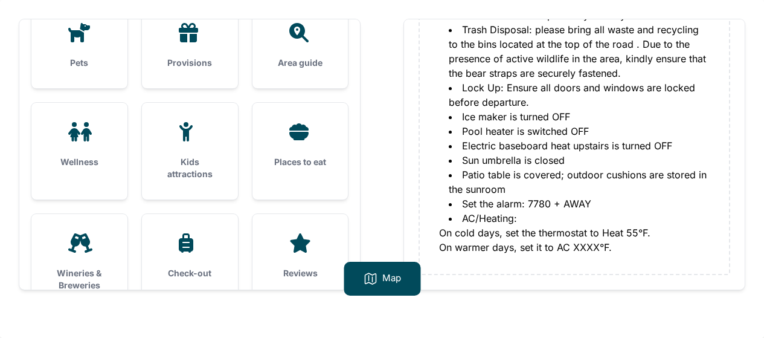
scroll to position [223, 0]
